Goal: Information Seeking & Learning: Learn about a topic

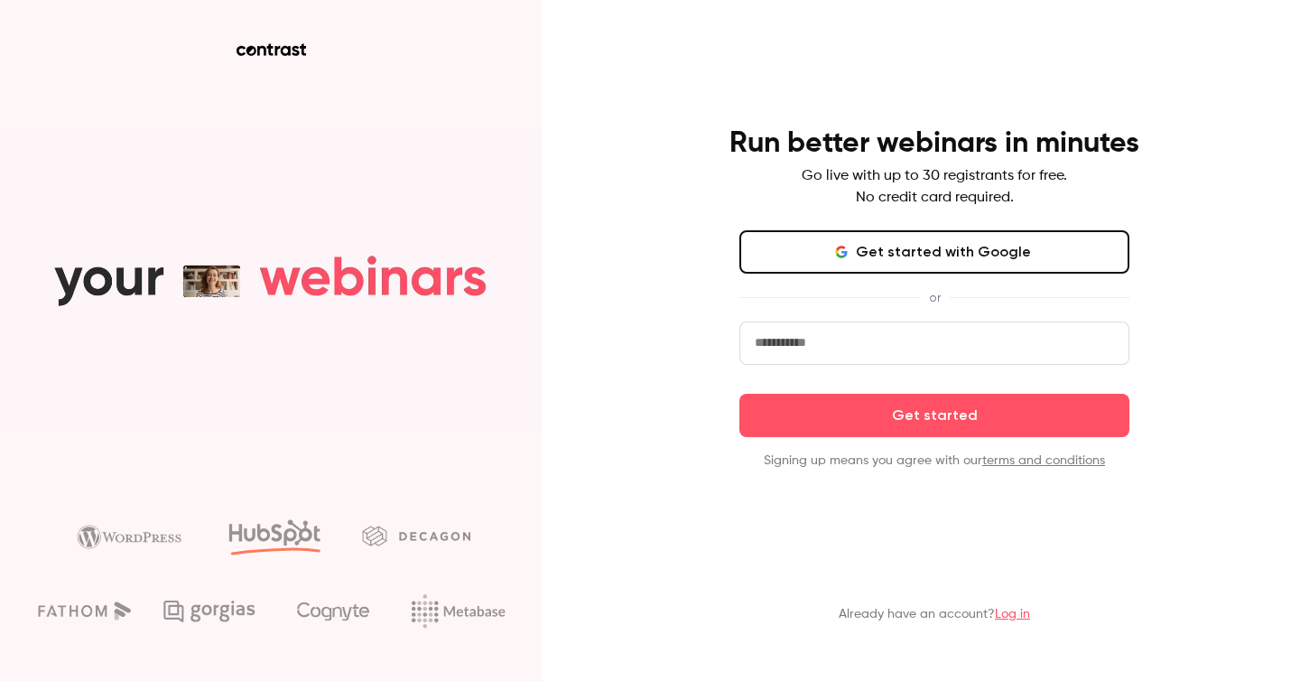
click at [847, 255] on icon "button" at bounding box center [844, 252] width 5 height 5
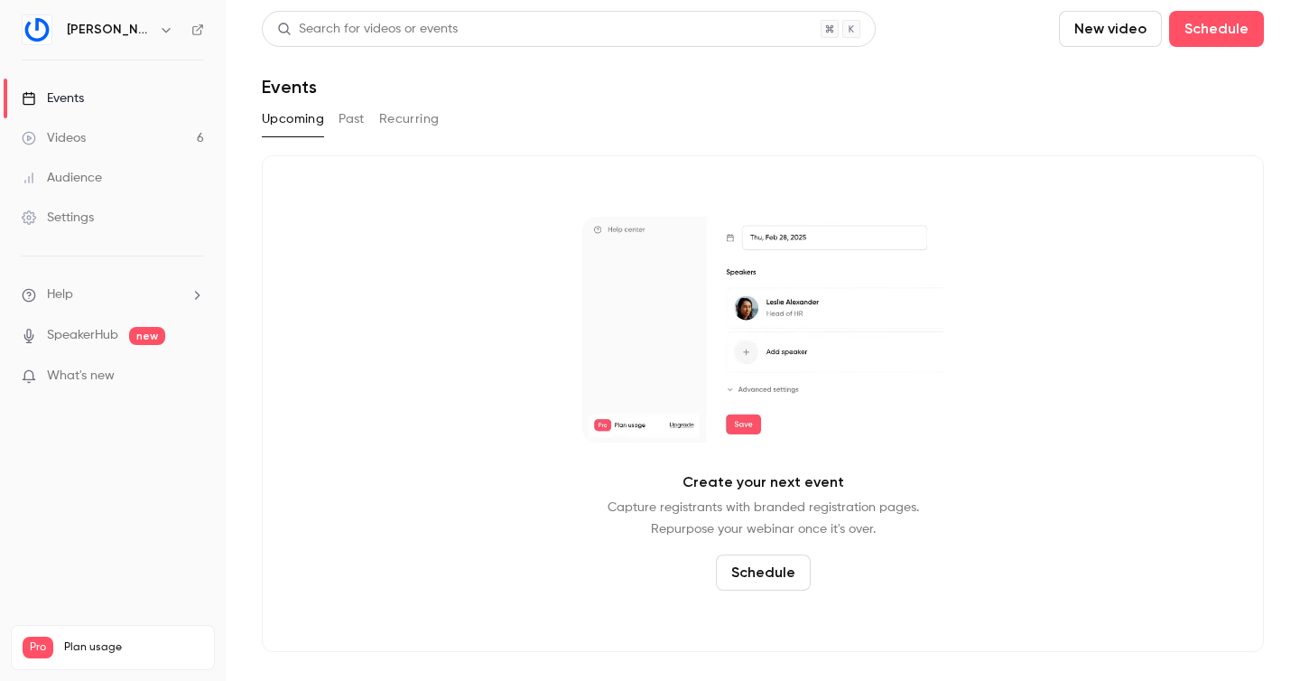
click at [90, 143] on link "Videos 6" at bounding box center [113, 138] width 226 height 40
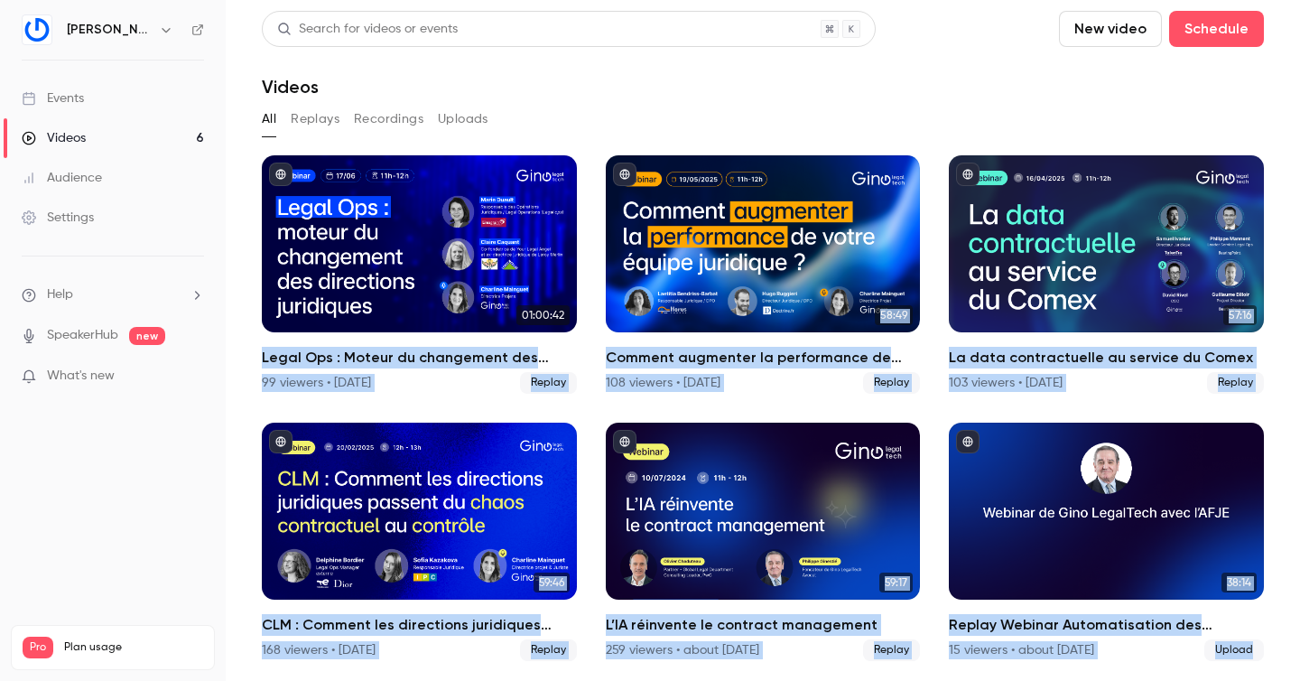
scroll to position [2, 0]
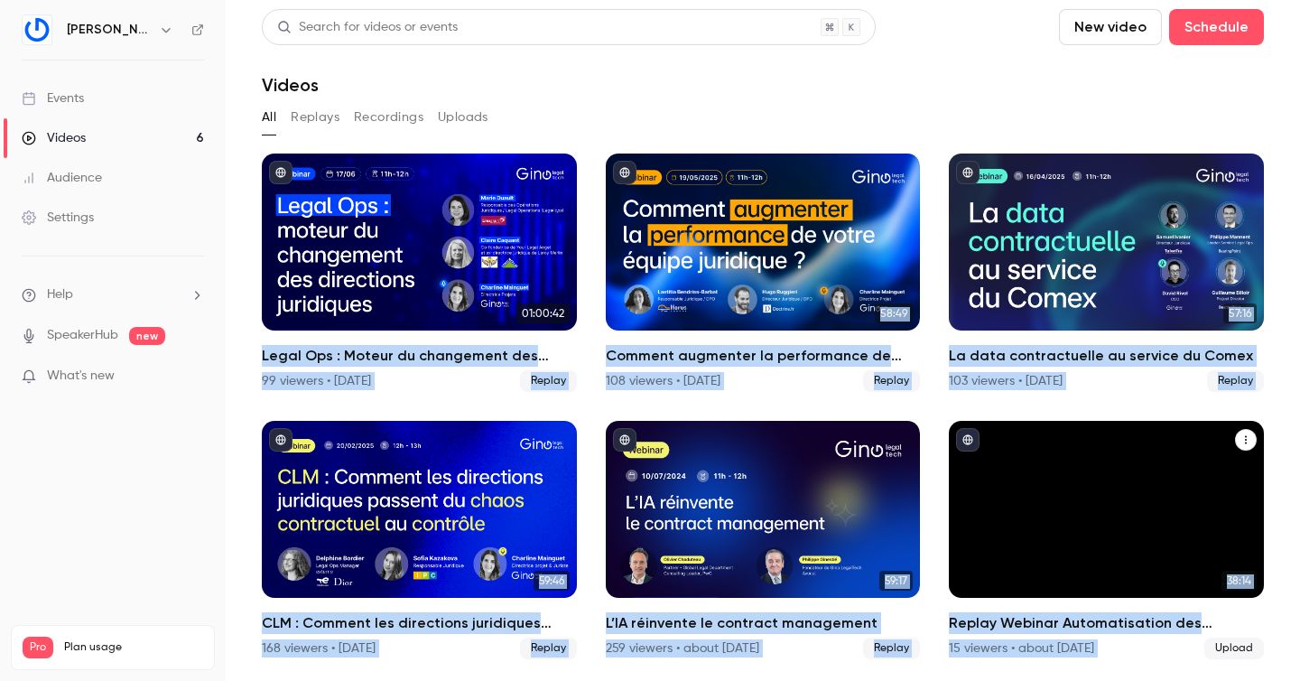
drag, startPoint x: 249, startPoint y: 359, endPoint x: 1174, endPoint y: 645, distance: 967.7
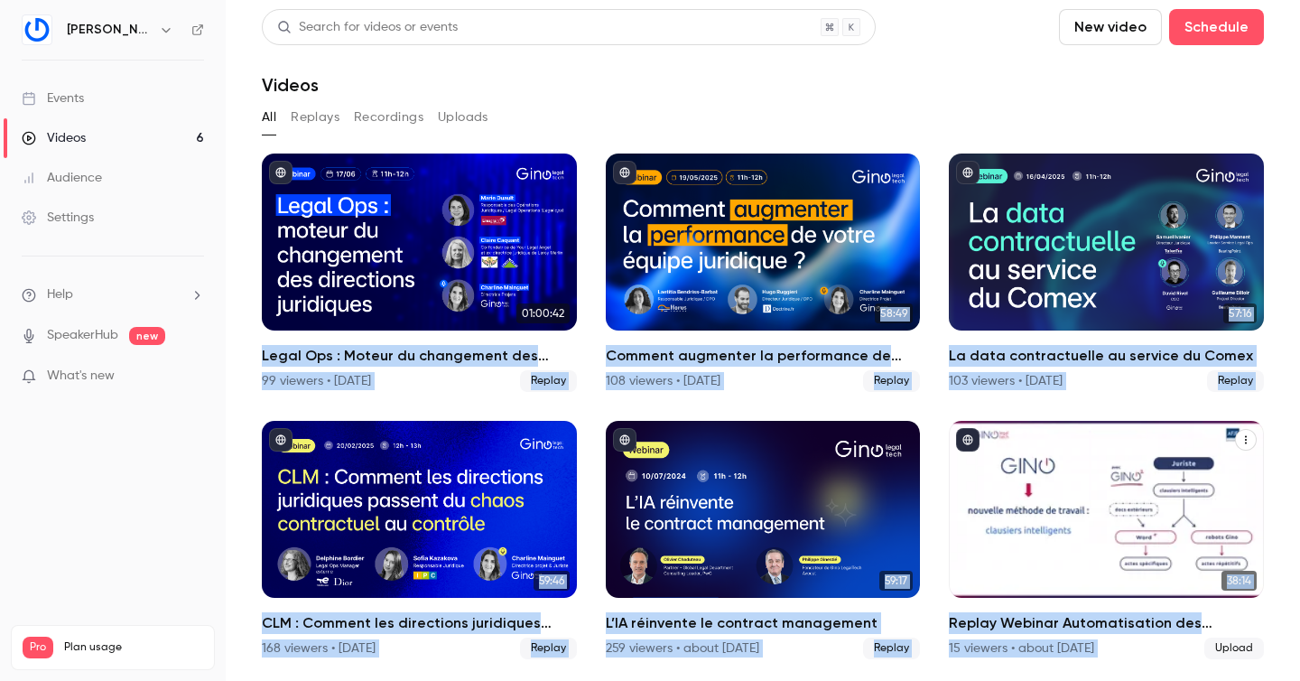
click at [1174, 645] on main "Search for videos or events New video Schedule Videos All Replays Recordings Up…" at bounding box center [763, 340] width 1075 height 681
copy ul "Legal Ops : Moteur du changement des directions juridiques 99 viewers • [DATE] …"
